Goal: Use online tool/utility: Utilize a website feature to perform a specific function

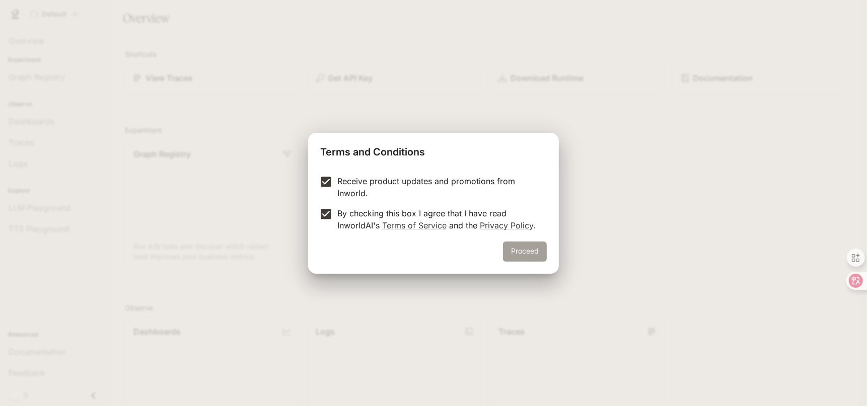
click at [520, 253] on button "Proceed" at bounding box center [525, 252] width 44 height 20
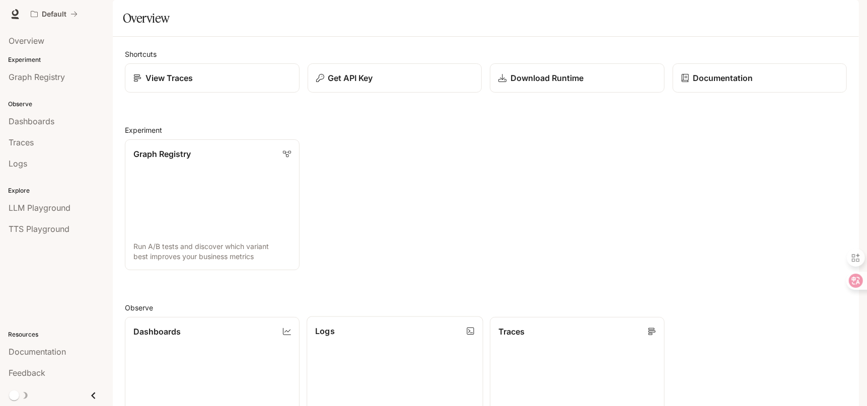
scroll to position [201, 0]
click at [60, 231] on span "TTS Playground" at bounding box center [39, 229] width 61 height 12
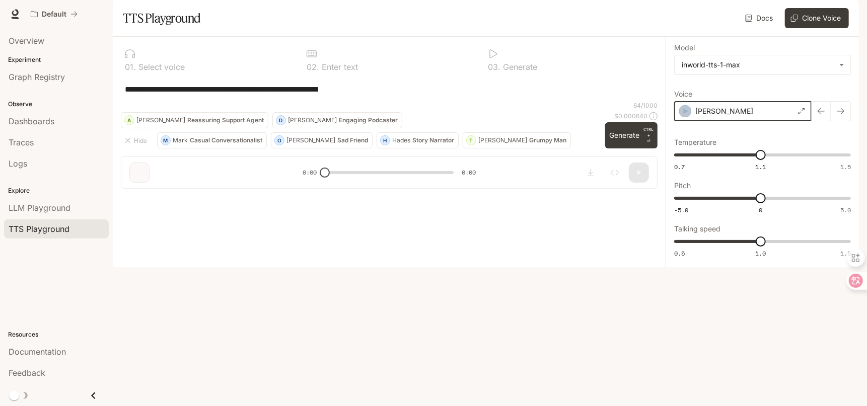
click at [681, 116] on icon "button" at bounding box center [685, 111] width 10 height 10
click at [685, 114] on icon "button" at bounding box center [686, 111] width 5 height 6
click at [804, 114] on icon at bounding box center [802, 111] width 6 height 6
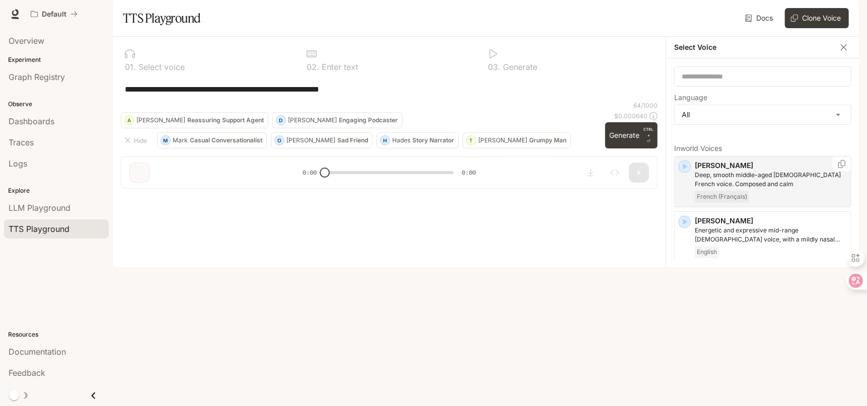
click at [687, 172] on icon "button" at bounding box center [685, 167] width 10 height 10
click at [684, 225] on icon "button" at bounding box center [685, 222] width 5 height 6
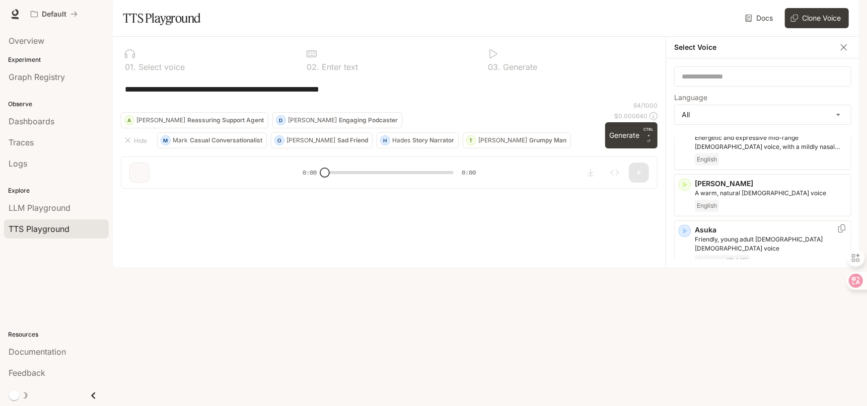
scroll to position [101, 0]
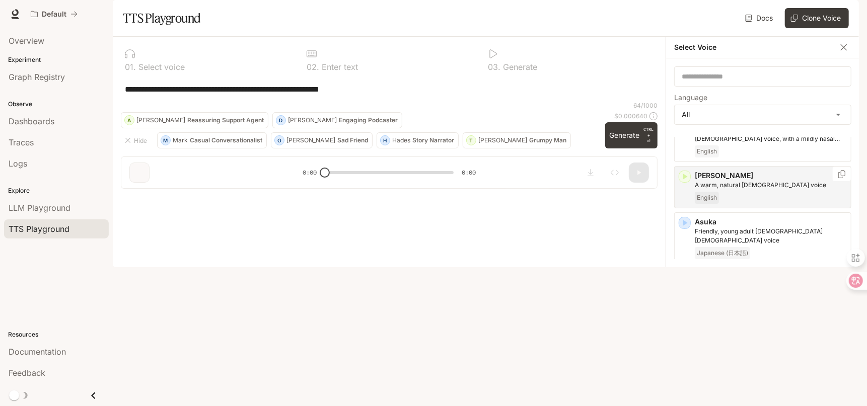
click at [687, 182] on icon "button" at bounding box center [685, 177] width 10 height 10
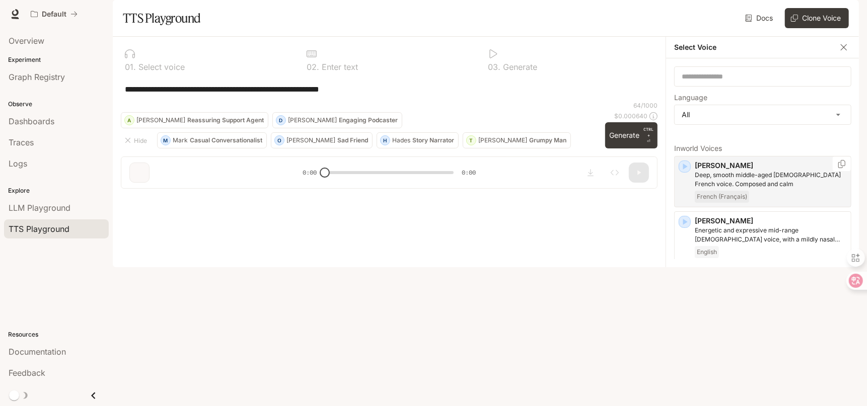
scroll to position [0, 0]
click at [771, 137] on body "**********" at bounding box center [433, 203] width 867 height 406
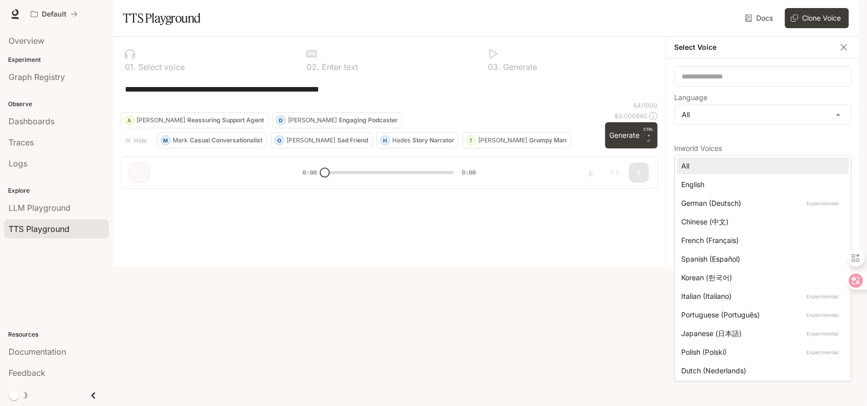
click at [734, 182] on div "English" at bounding box center [761, 184] width 160 height 11
type input "*****"
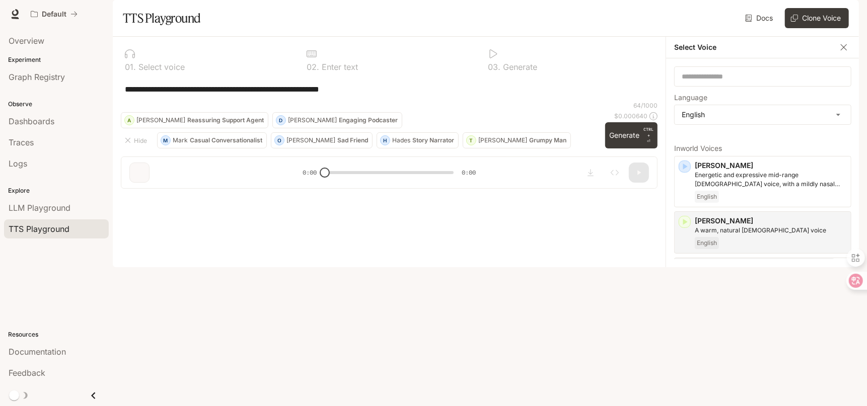
click at [689, 273] on icon "button" at bounding box center [685, 268] width 10 height 10
click at [853, 284] on icon at bounding box center [849, 281] width 10 height 10
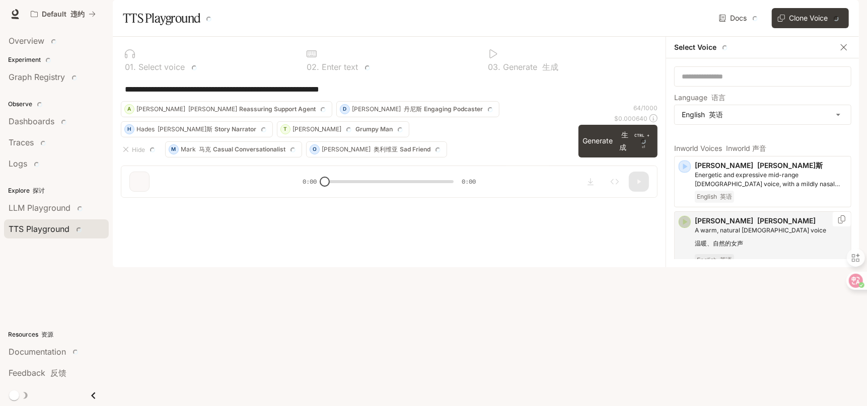
click at [688, 227] on icon "button" at bounding box center [685, 222] width 10 height 10
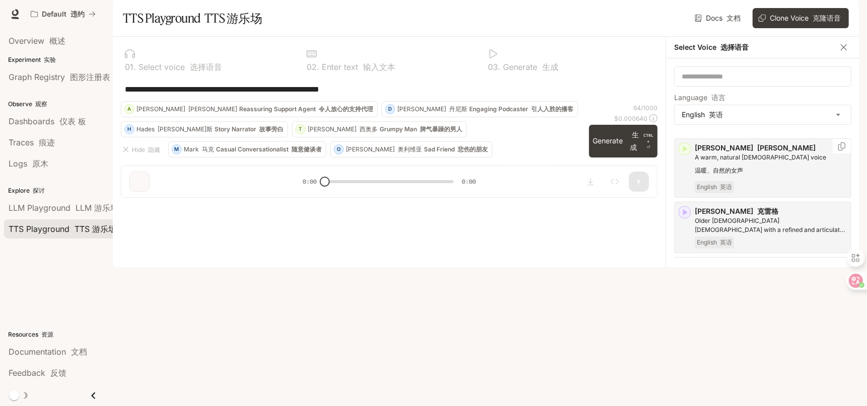
scroll to position [101, 0]
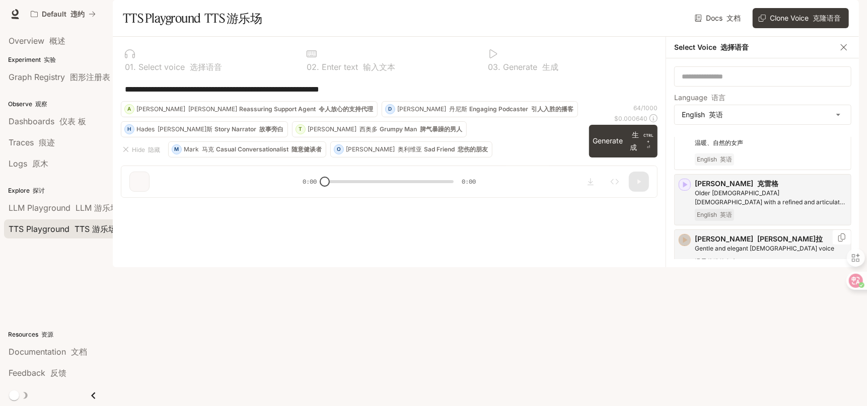
click at [686, 243] on icon "button" at bounding box center [685, 240] width 5 height 6
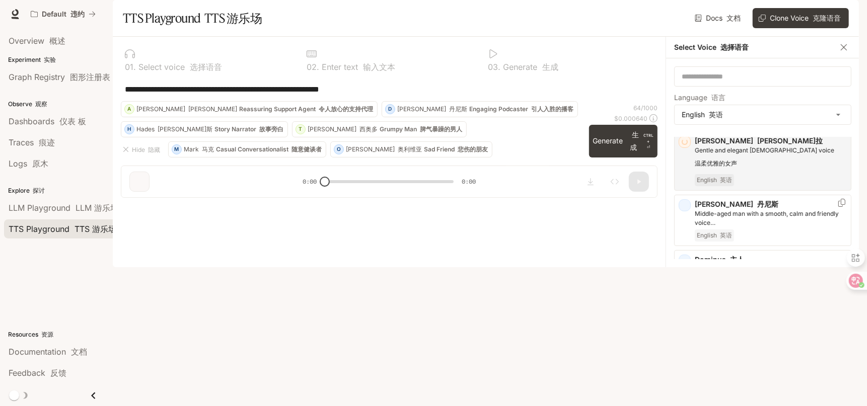
scroll to position [201, 0]
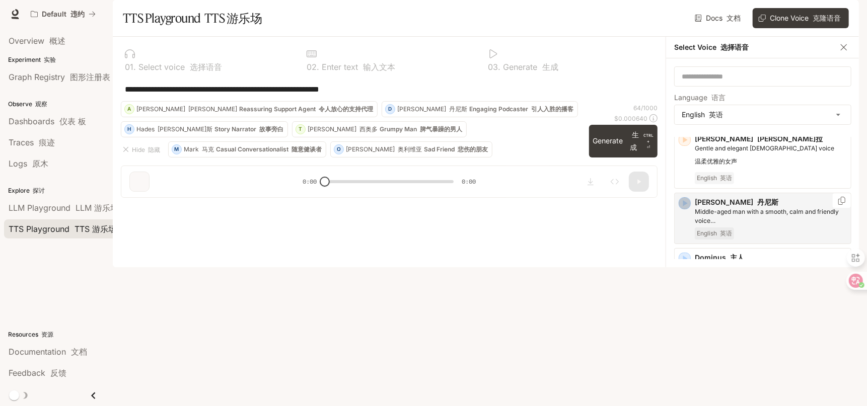
click at [683, 206] on icon "button" at bounding box center [685, 203] width 5 height 6
click at [687, 264] on icon "button" at bounding box center [685, 259] width 10 height 10
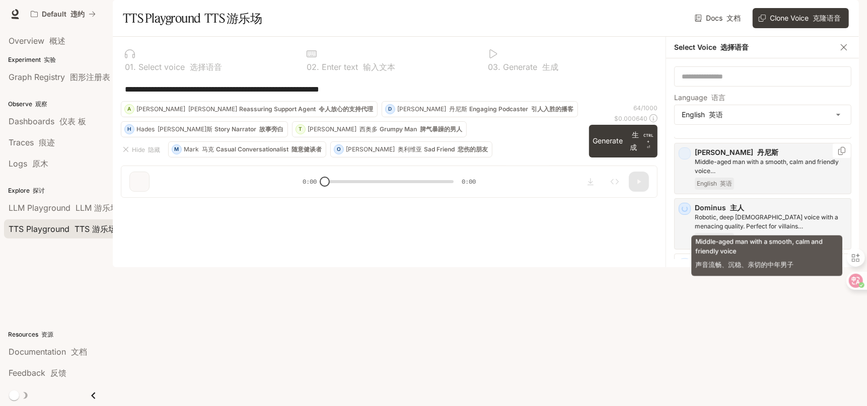
scroll to position [252, 0]
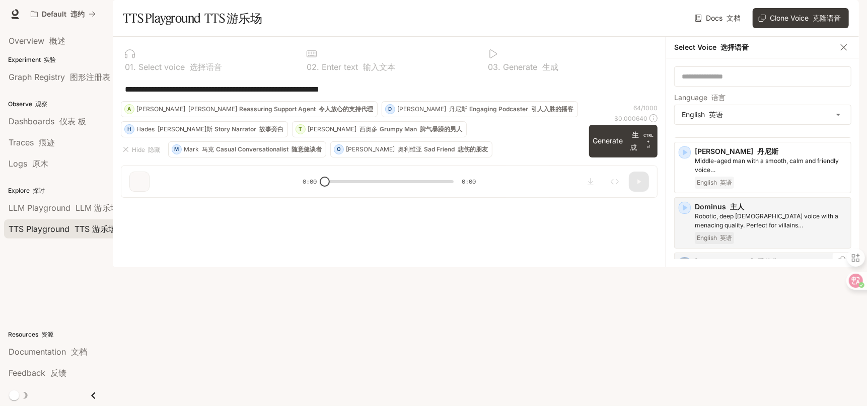
click at [687, 268] on icon "button" at bounding box center [685, 263] width 10 height 10
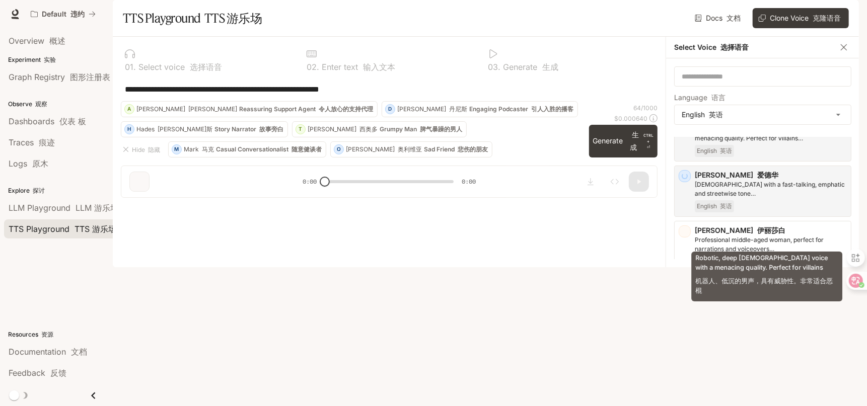
scroll to position [352, 0]
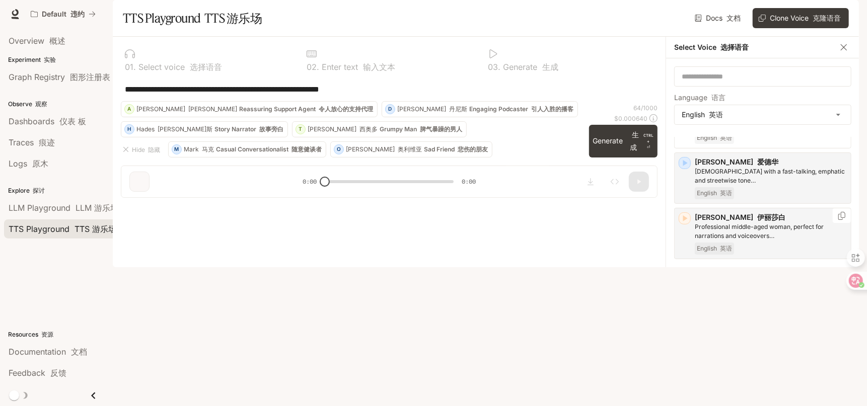
click at [684, 224] on icon "button" at bounding box center [685, 219] width 10 height 10
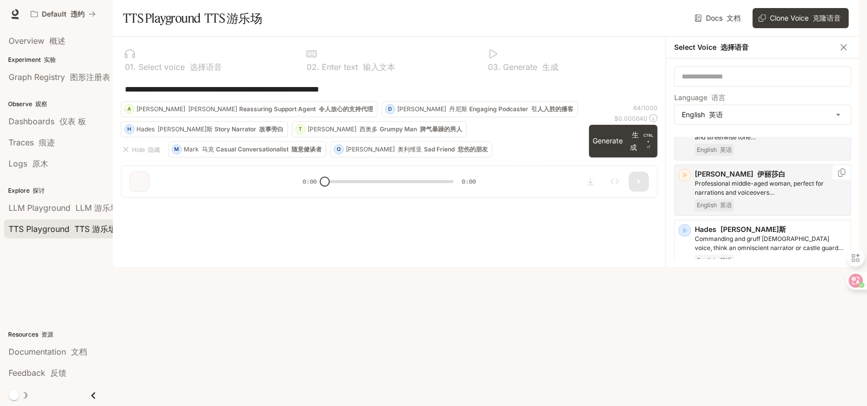
scroll to position [402, 0]
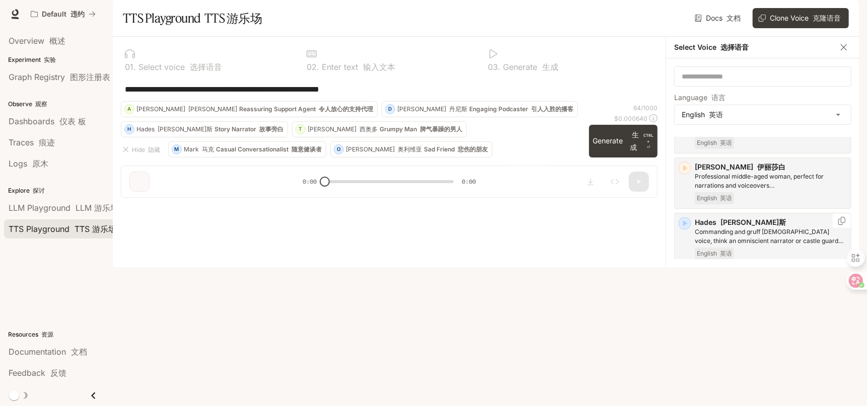
click at [684, 227] on icon "button" at bounding box center [685, 224] width 5 height 6
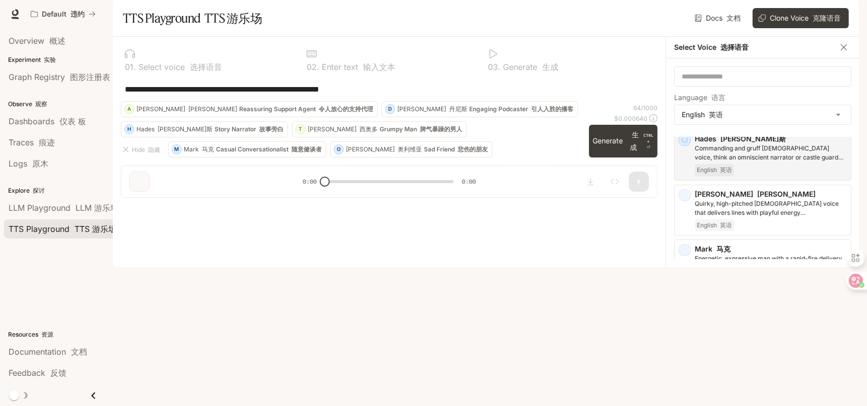
scroll to position [504, 0]
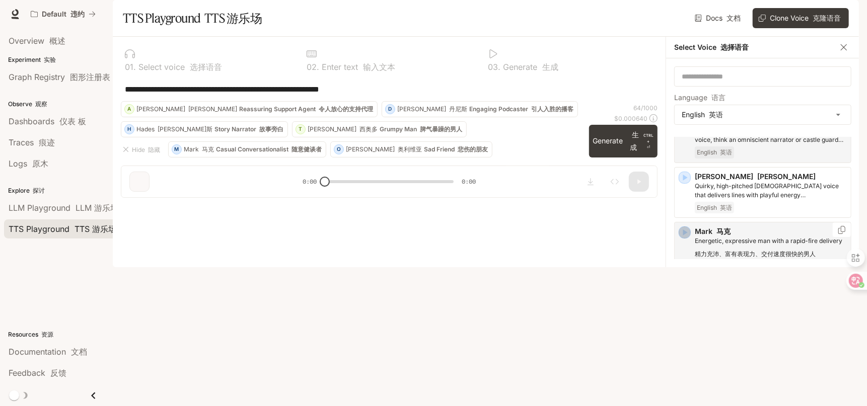
click at [683, 238] on icon "button" at bounding box center [685, 233] width 10 height 10
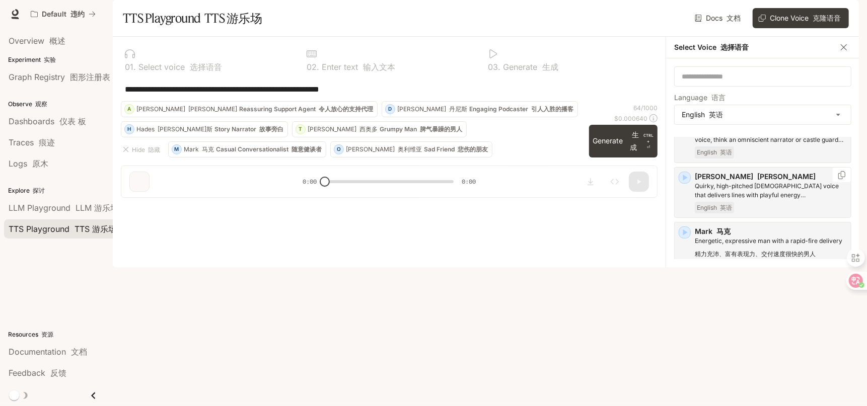
click at [687, 183] on icon "button" at bounding box center [685, 178] width 10 height 10
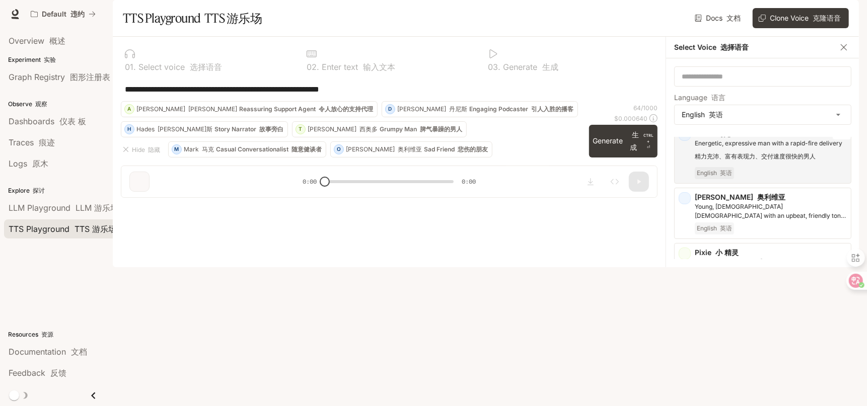
scroll to position [604, 0]
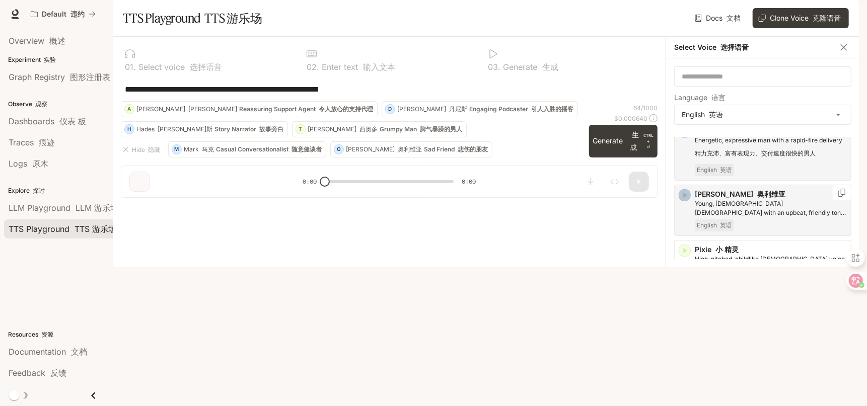
click at [683, 199] on icon "button" at bounding box center [685, 196] width 5 height 6
click at [688, 256] on icon "button" at bounding box center [685, 251] width 10 height 10
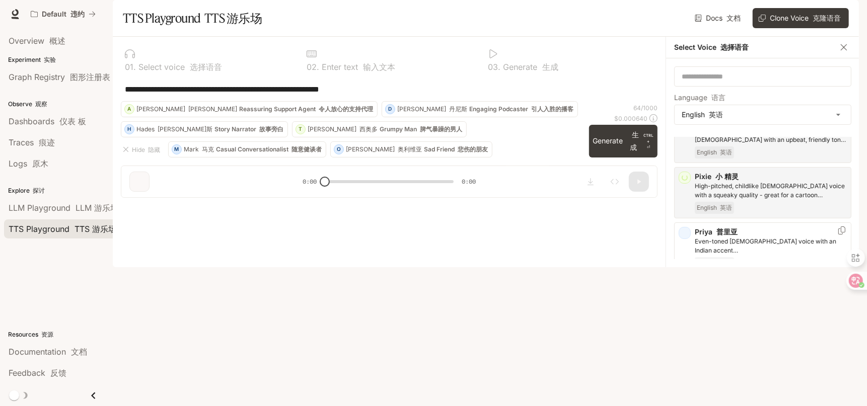
scroll to position [705, 0]
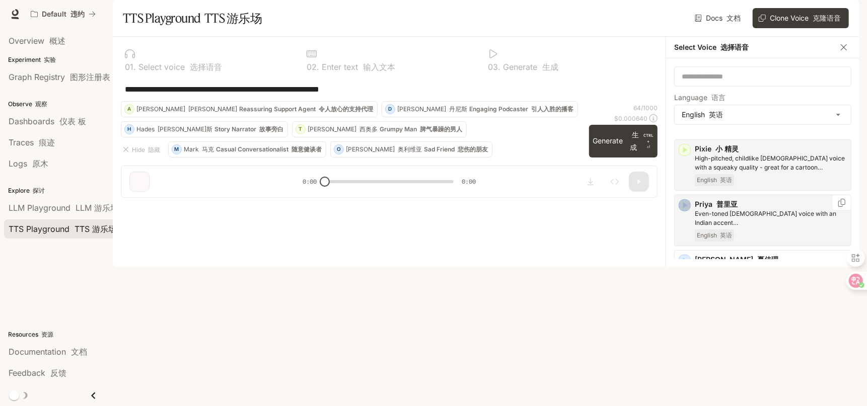
click at [684, 209] on icon "button" at bounding box center [685, 205] width 5 height 6
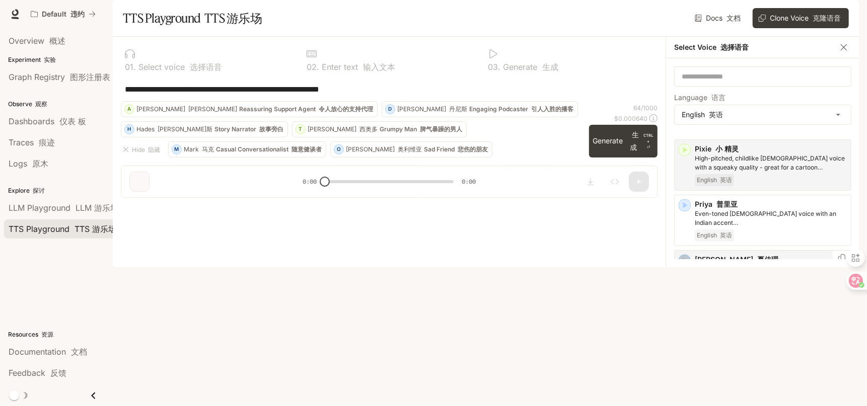
click at [688, 266] on icon "button" at bounding box center [685, 261] width 10 height 10
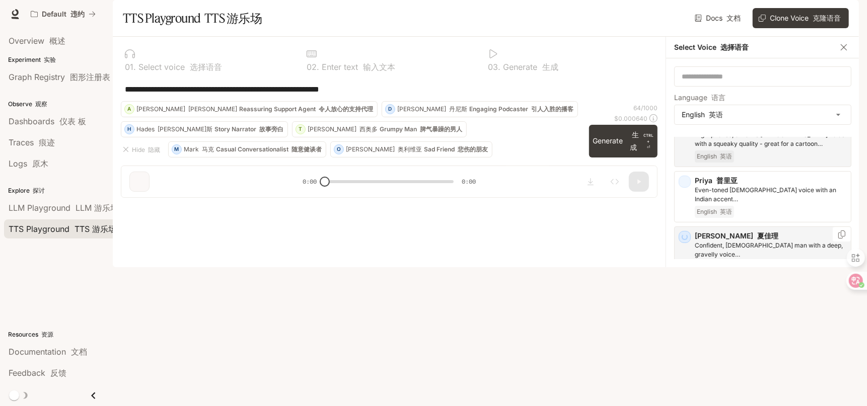
scroll to position [805, 0]
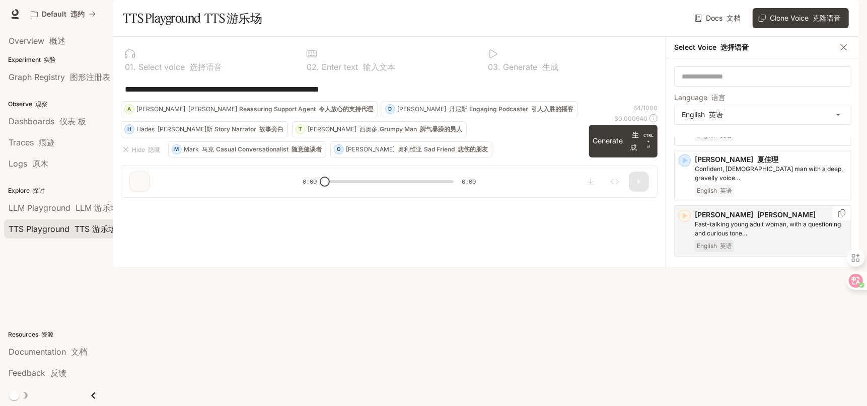
click at [685, 219] on icon "button" at bounding box center [685, 216] width 5 height 6
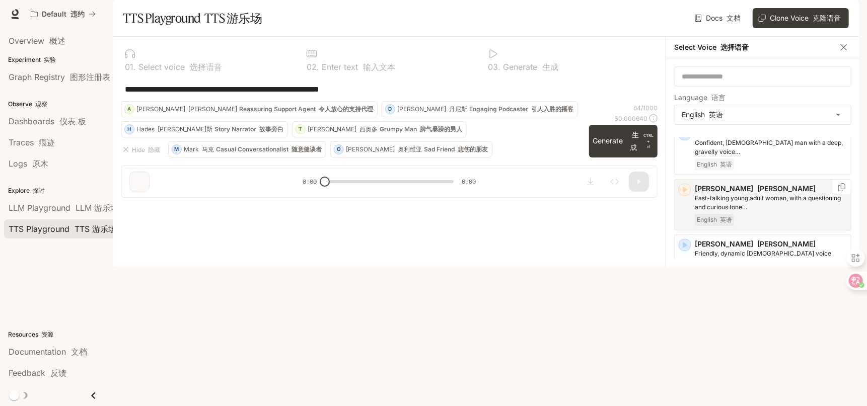
scroll to position [856, 0]
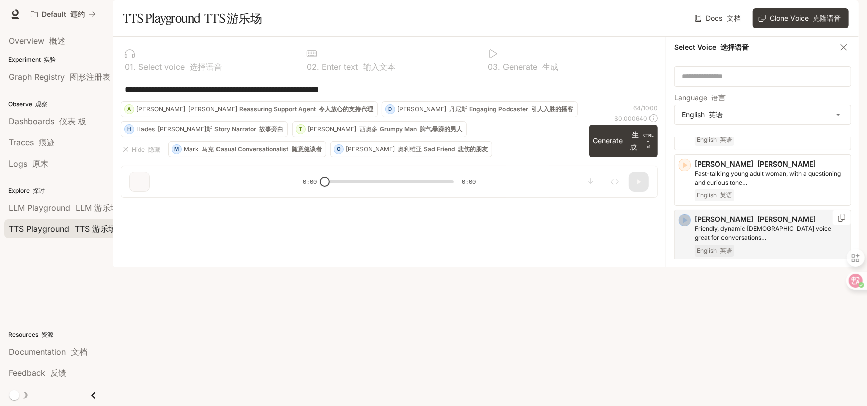
click at [684, 226] on icon "button" at bounding box center [685, 221] width 10 height 10
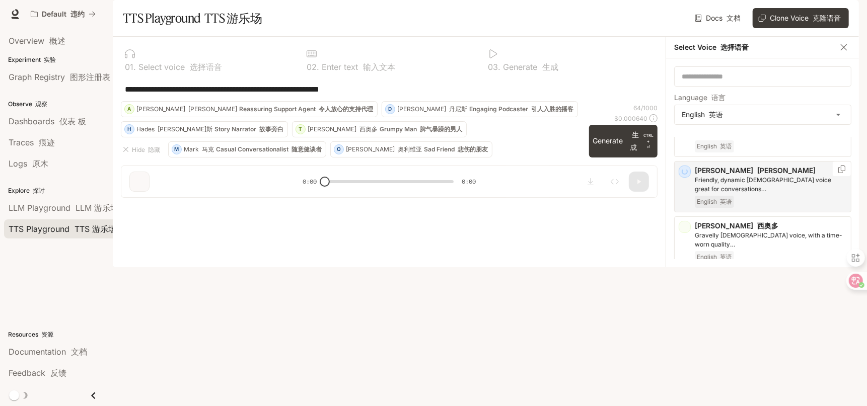
scroll to position [907, 0]
click at [684, 229] on icon "button" at bounding box center [685, 226] width 5 height 6
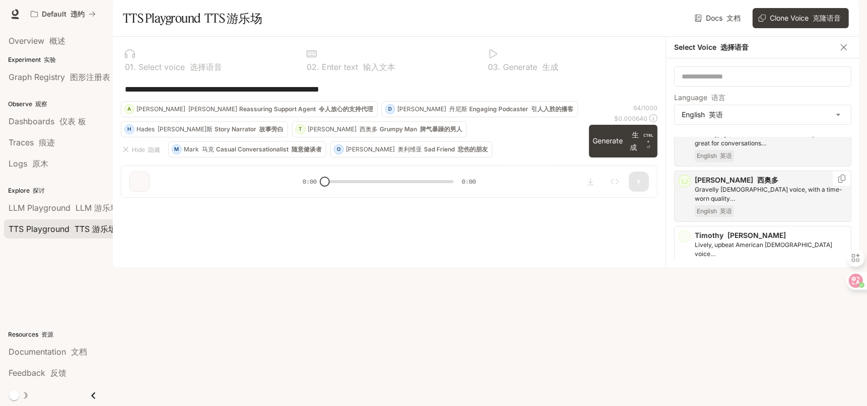
scroll to position [959, 0]
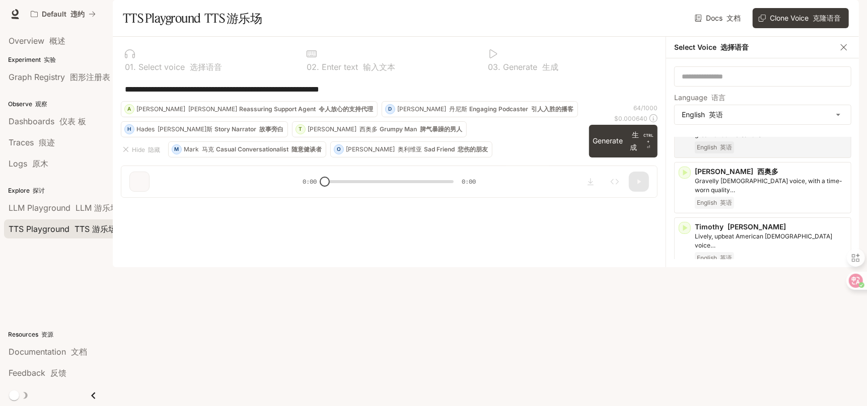
click at [686, 287] on icon "button" at bounding box center [685, 284] width 5 height 6
click at [687, 233] on icon "button" at bounding box center [685, 228] width 10 height 10
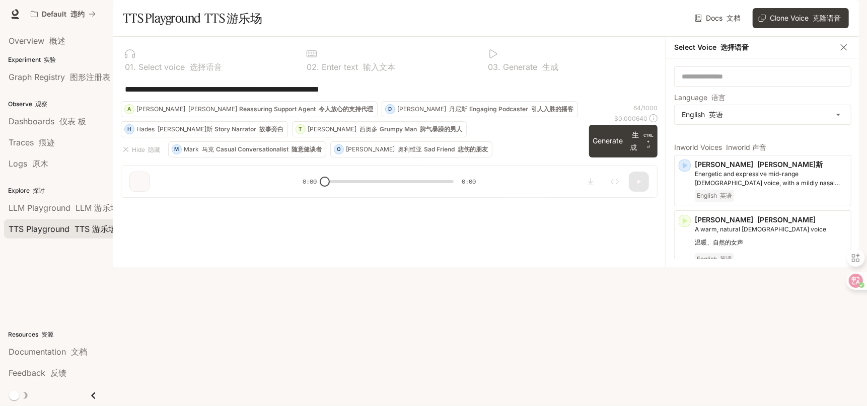
scroll to position [0, 0]
click at [766, 82] on input "text" at bounding box center [763, 77] width 176 height 10
click at [686, 227] on icon "button" at bounding box center [685, 222] width 10 height 10
click at [768, 226] on p "[PERSON_NAME]" at bounding box center [771, 221] width 152 height 10
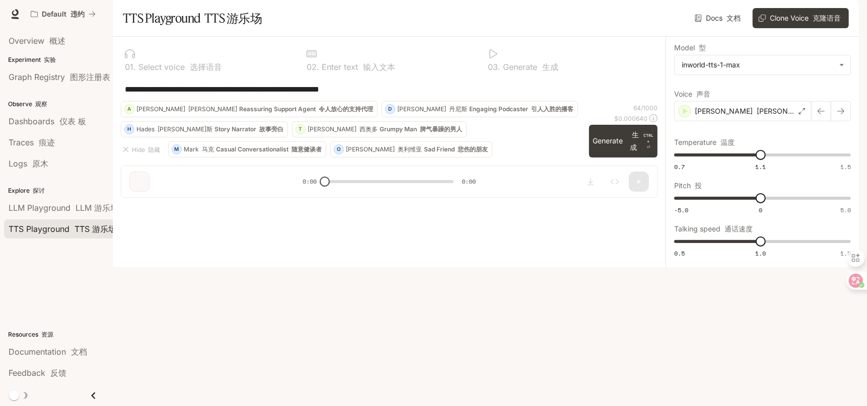
click at [845, 14] on img "button" at bounding box center [845, 14] width 14 height 14
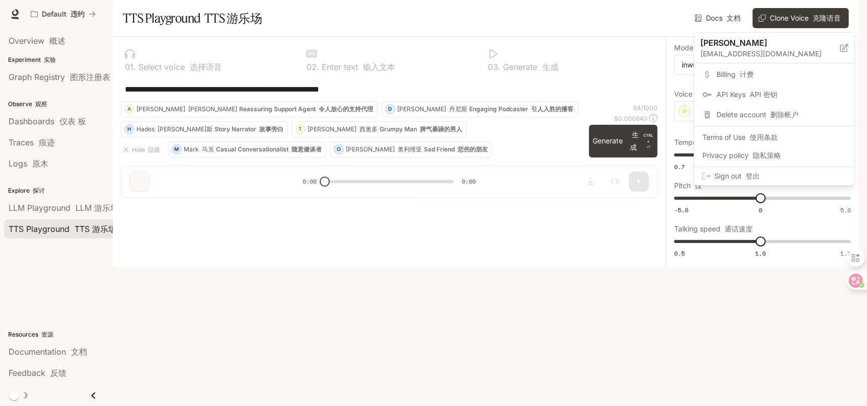
click at [690, 21] on div at bounding box center [433, 203] width 867 height 406
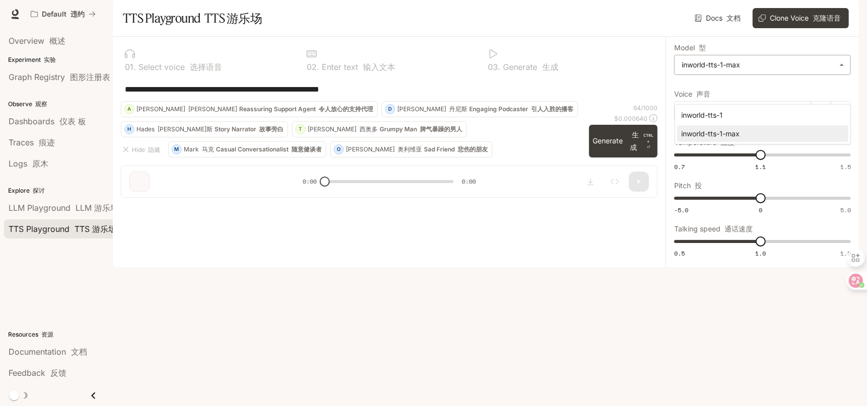
click at [717, 94] on body "**********" at bounding box center [433, 203] width 867 height 406
click at [702, 46] on div at bounding box center [433, 203] width 867 height 406
click at [371, 95] on textarea "**********" at bounding box center [389, 90] width 529 height 12
drag, startPoint x: 390, startPoint y: 120, endPoint x: 65, endPoint y: 130, distance: 324.5
click at [113, 130] on main "**********" at bounding box center [486, 133] width 746 height 267
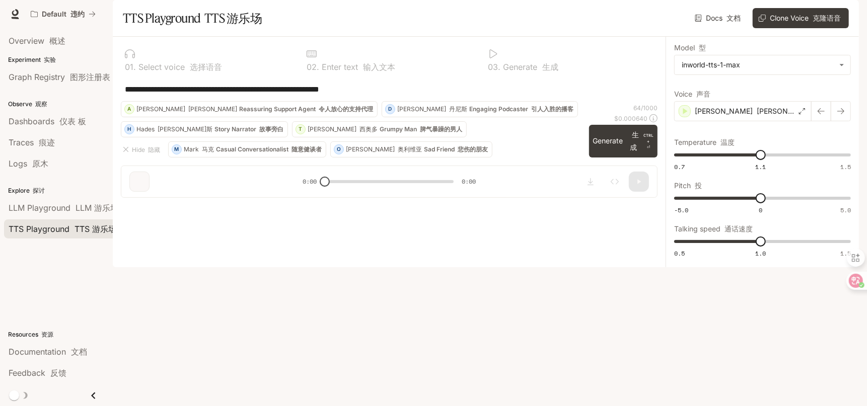
paste textarea "**********"
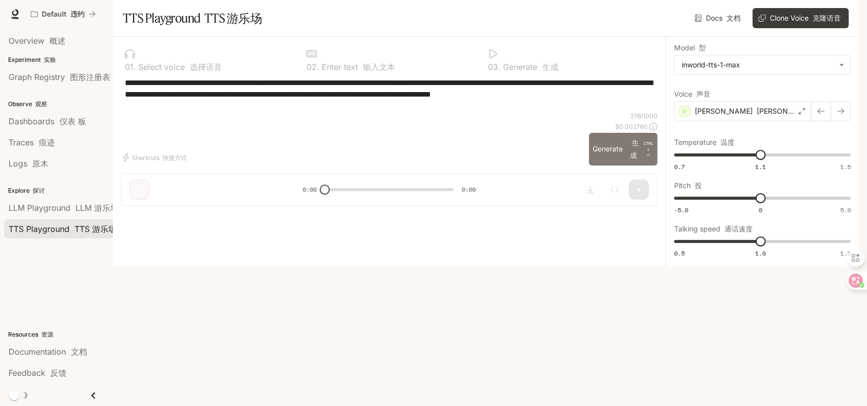
type textarea "**********"
click at [606, 166] on button "Generate 生成 CTRL + ⏎" at bounding box center [623, 149] width 69 height 33
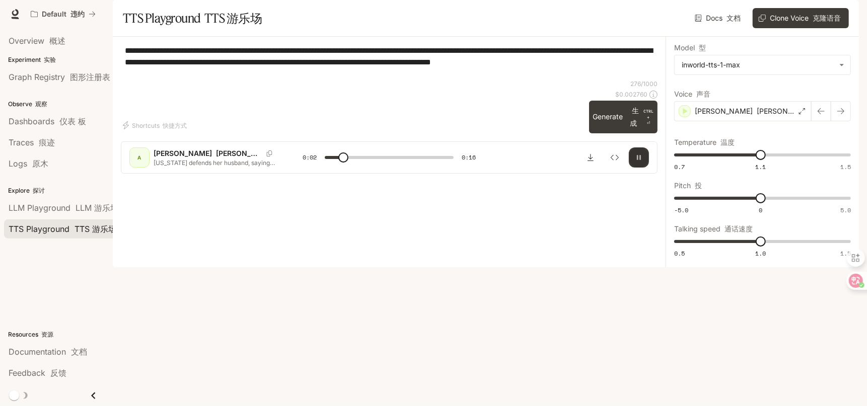
click at [644, 168] on button "button" at bounding box center [639, 158] width 20 height 20
click at [636, 162] on icon "button" at bounding box center [639, 158] width 8 height 8
click at [646, 168] on button "button" at bounding box center [639, 158] width 20 height 20
click at [643, 162] on icon "button" at bounding box center [639, 158] width 8 height 8
click at [589, 162] on icon "Download audio" at bounding box center [591, 158] width 8 height 8
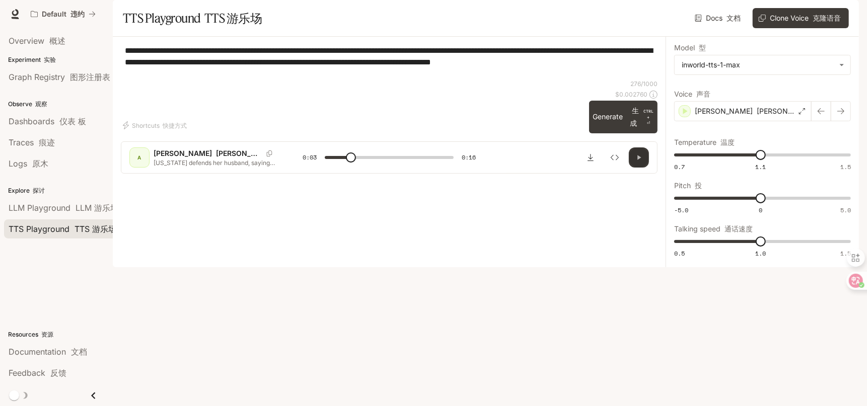
click at [636, 162] on icon "button" at bounding box center [639, 158] width 8 height 8
click at [431, 80] on div "**********" at bounding box center [389, 62] width 537 height 35
click at [640, 162] on icon "button" at bounding box center [639, 158] width 8 height 8
click at [641, 162] on icon "button" at bounding box center [639, 158] width 8 height 8
drag, startPoint x: 721, startPoint y: 136, endPoint x: 753, endPoint y: 136, distance: 31.7
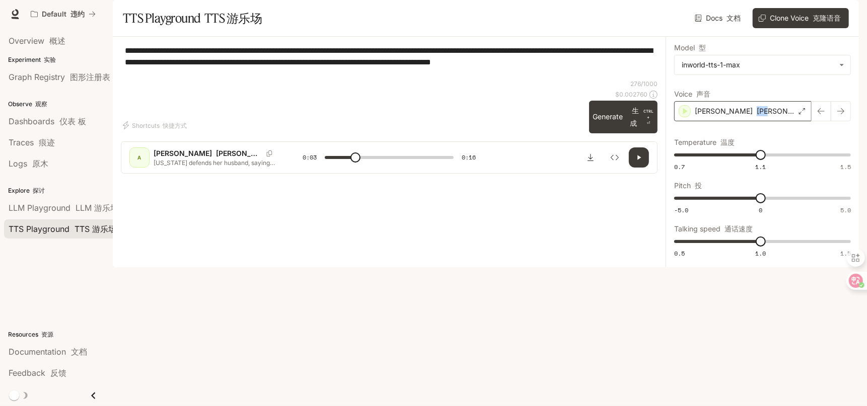
click at [753, 121] on div "[PERSON_NAME]" at bounding box center [742, 111] width 137 height 20
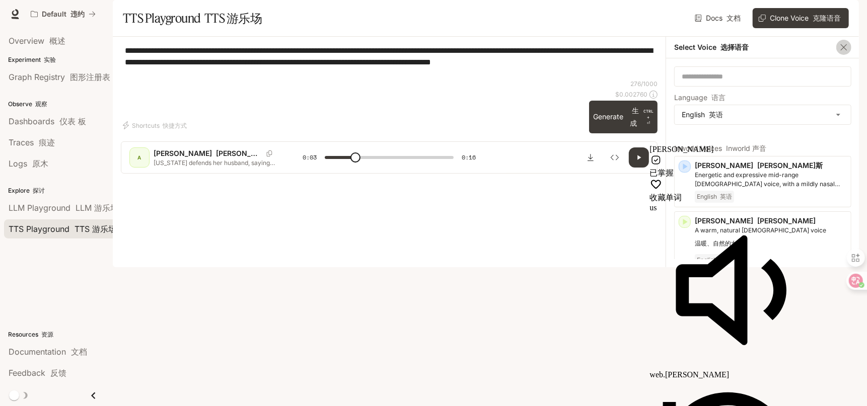
click at [845, 55] on button "button" at bounding box center [844, 47] width 15 height 15
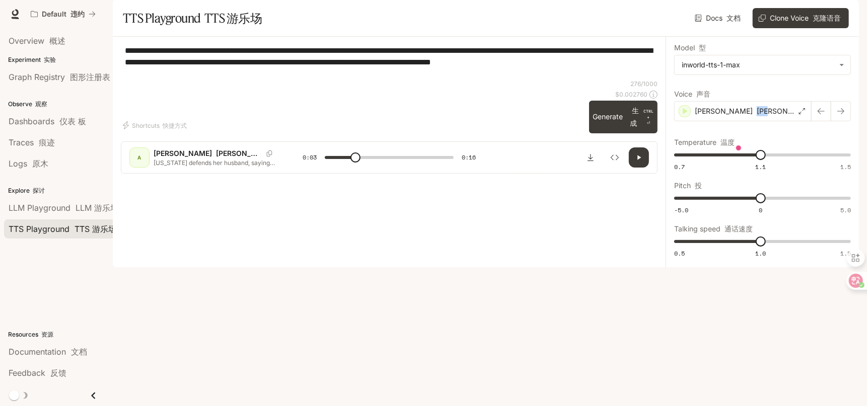
click at [647, 168] on button "button" at bounding box center [639, 158] width 20 height 20
click at [638, 160] on icon "button" at bounding box center [639, 158] width 4 height 5
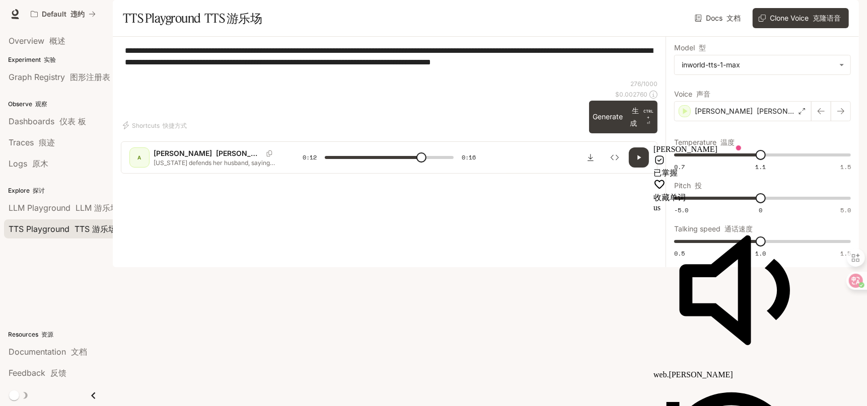
click at [369, 80] on div "**********" at bounding box center [389, 62] width 537 height 35
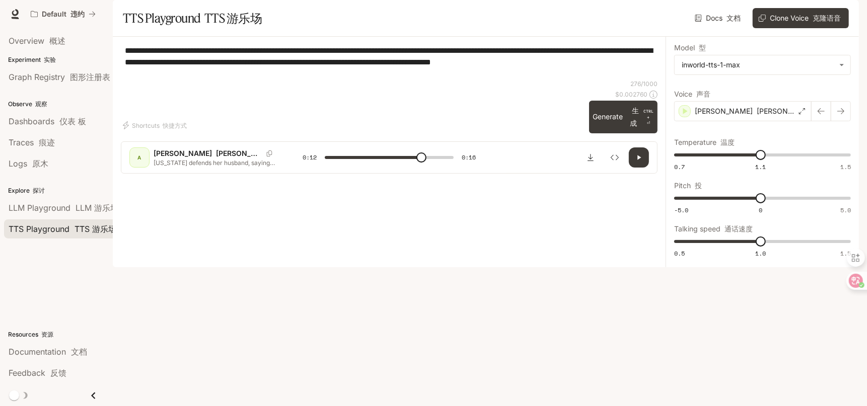
click at [635, 162] on icon "button" at bounding box center [639, 158] width 8 height 8
click at [635, 168] on button "button" at bounding box center [639, 158] width 20 height 20
type input "****"
